Goal: Information Seeking & Learning: Learn about a topic

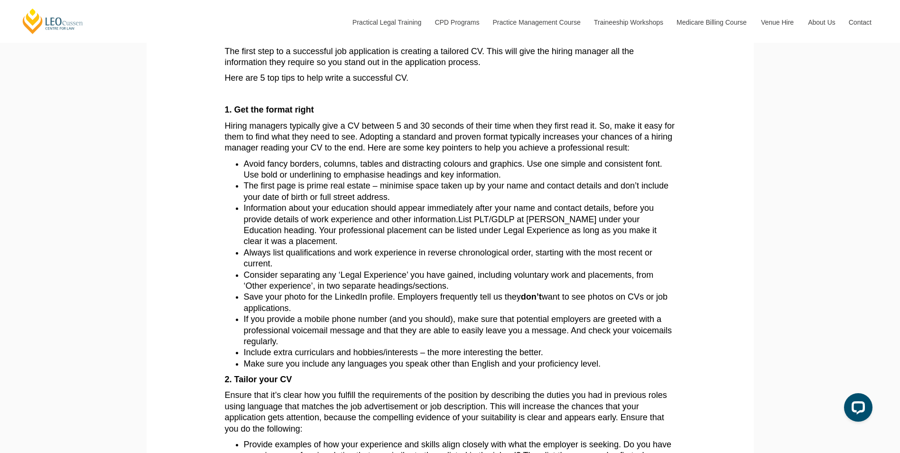
click at [385, 199] on span "The first page is prime real estate – minimise space taken up by your name and …" at bounding box center [456, 191] width 425 height 20
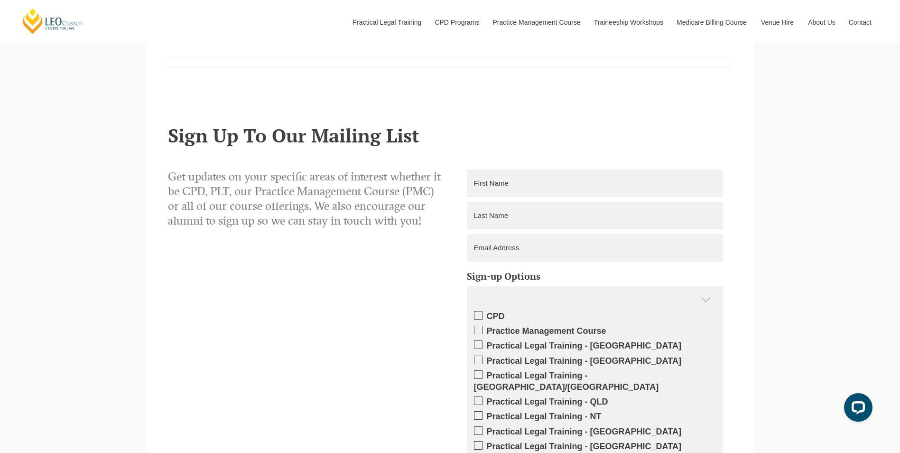
scroll to position [1518, 0]
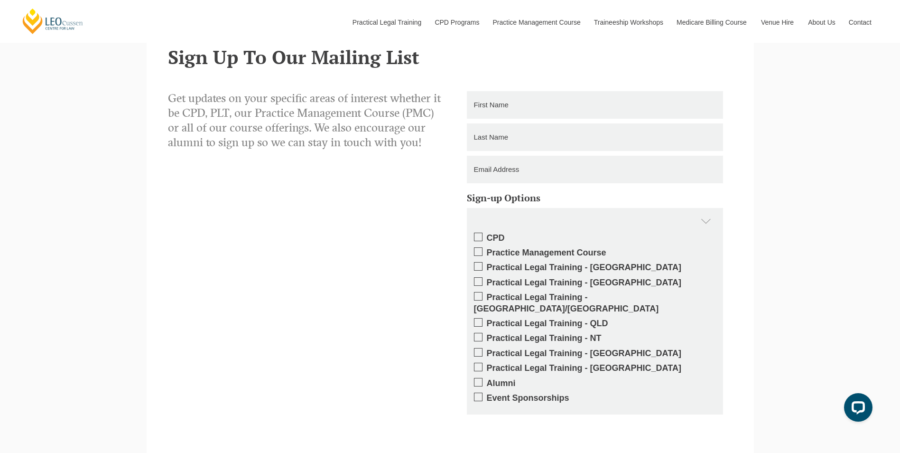
click at [353, 227] on div "Get updates on your specific areas of interest whether it be CPD, PLT, our Prac…" at bounding box center [450, 290] width 579 height 399
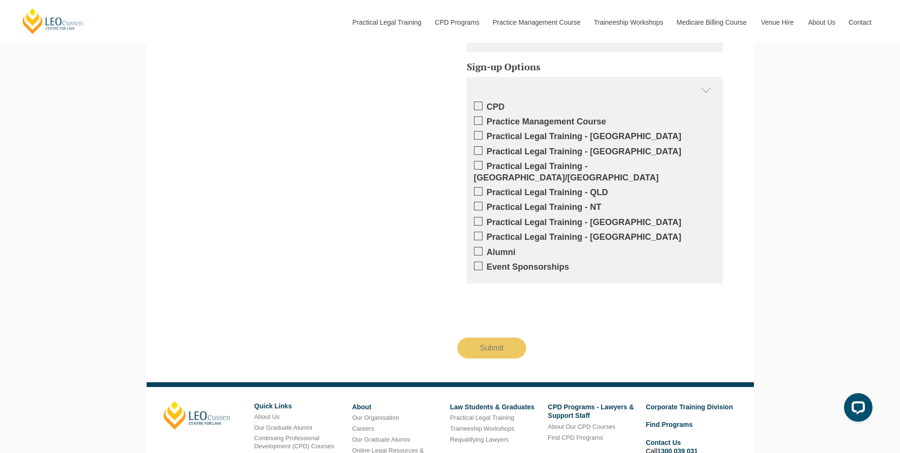
scroll to position [1750, 0]
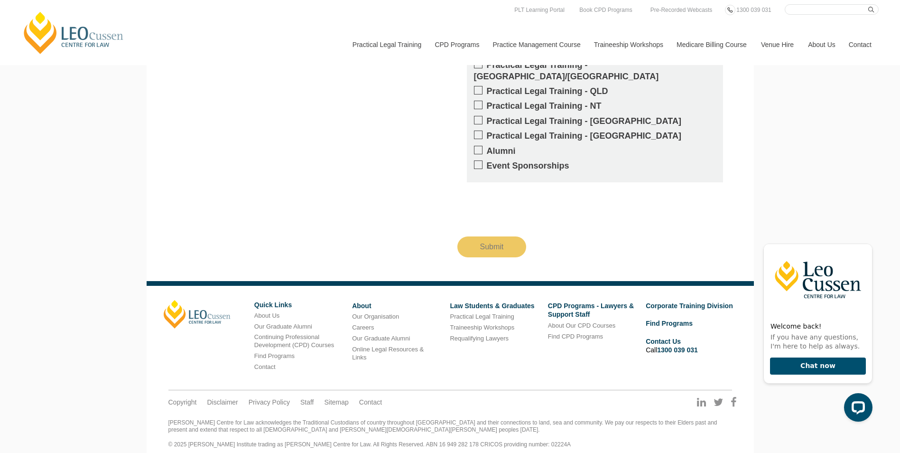
click at [317, 151] on div "Get updates on your specific areas of interest whether it be CPD, PLT, our Prac…" at bounding box center [450, 58] width 579 height 399
